Goal: Check status: Check status

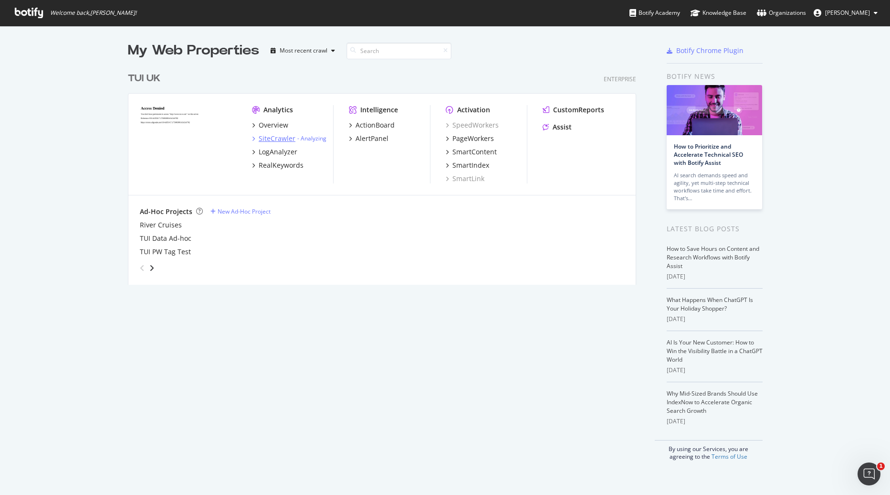
click at [275, 136] on div "SiteCrawler" at bounding box center [277, 139] width 37 height 10
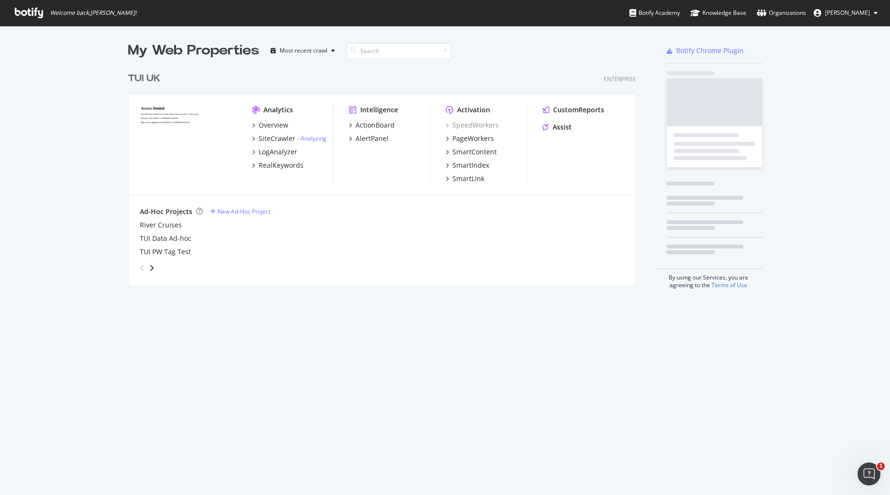
scroll to position [487, 876]
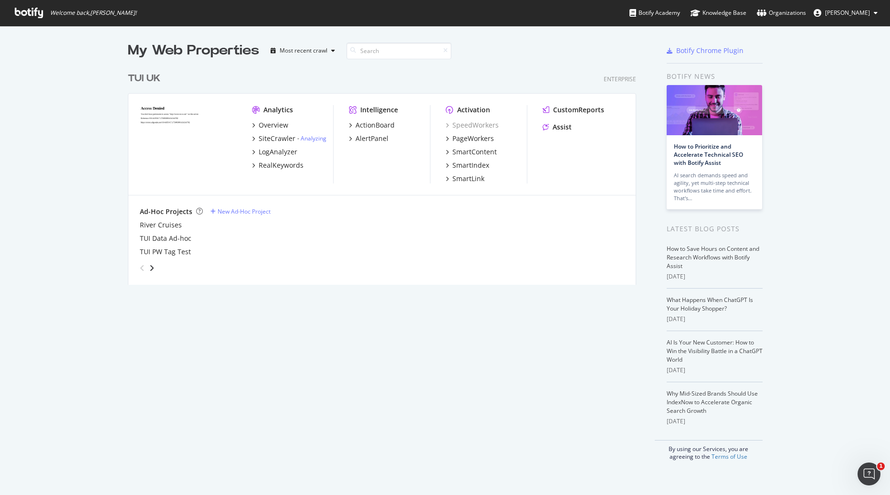
click at [360, 324] on div "My Web Properties Most recent crawl TUI [GEOGRAPHIC_DATA] Enterprise Analytics …" at bounding box center [392, 250] width 528 height 419
click at [252, 138] on div "SiteCrawler - Analyzing" at bounding box center [289, 139] width 74 height 10
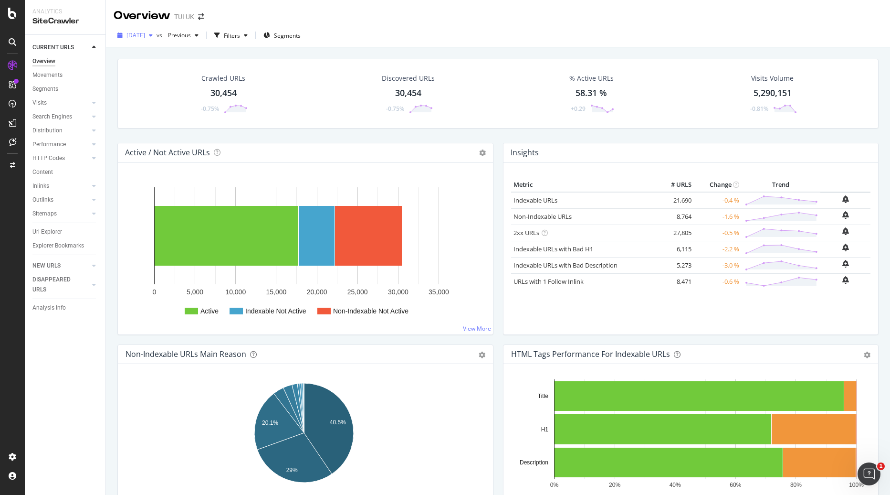
click at [145, 39] on span "[DATE]" at bounding box center [136, 35] width 19 height 8
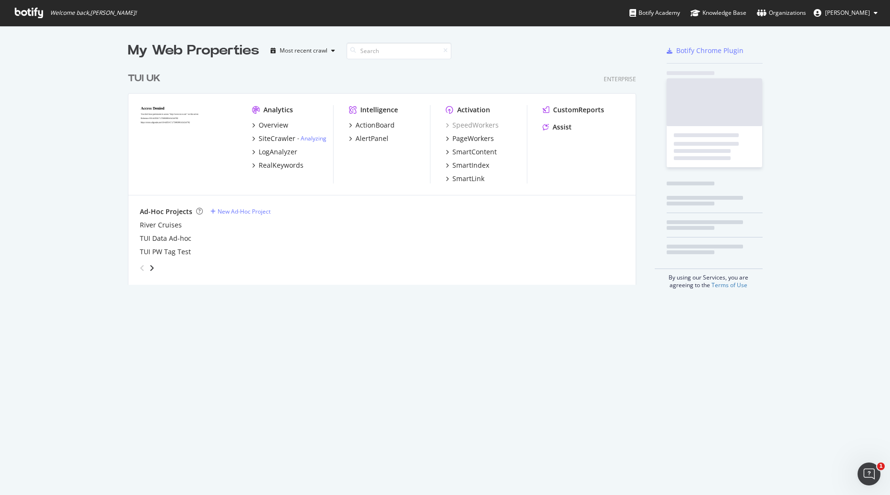
scroll to position [487, 876]
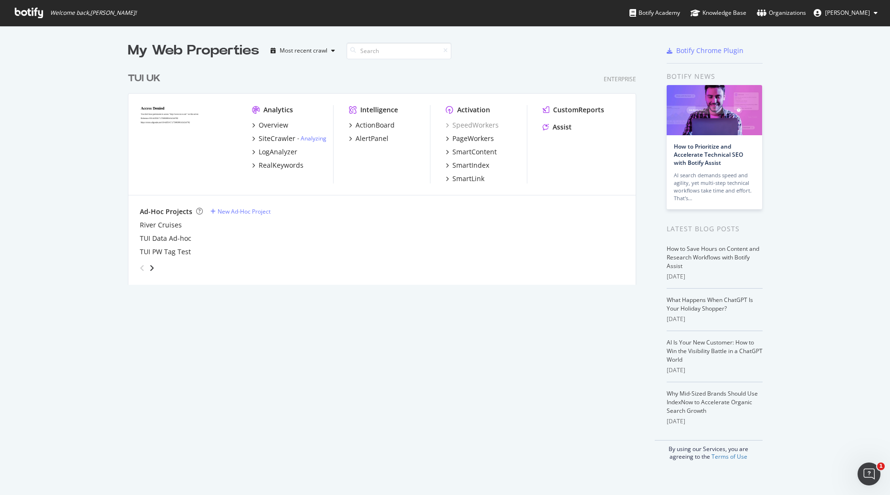
click at [369, 298] on div "My Web Properties Most recent crawl TUI [GEOGRAPHIC_DATA] Enterprise Analytics …" at bounding box center [392, 250] width 528 height 419
